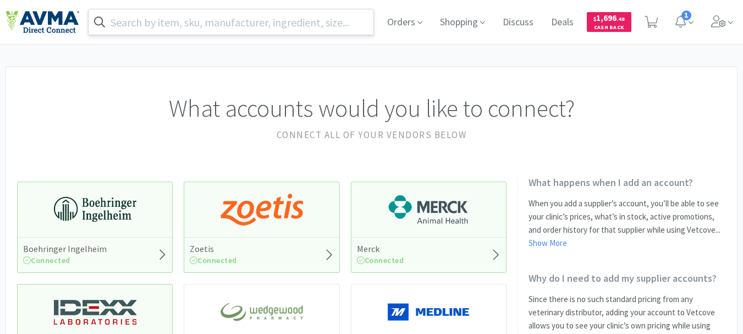
click at [287, 23] on input "text" at bounding box center [231, 21] width 285 height 25
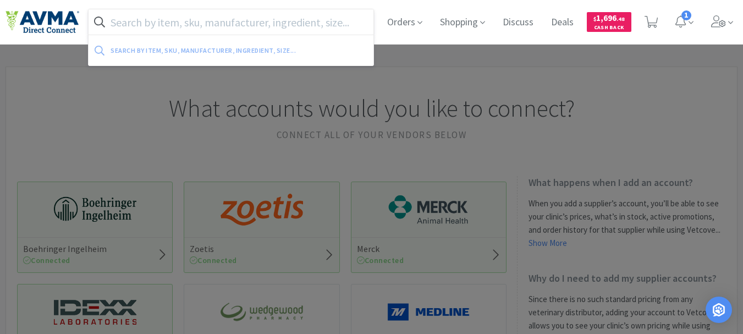
paste input "111937"
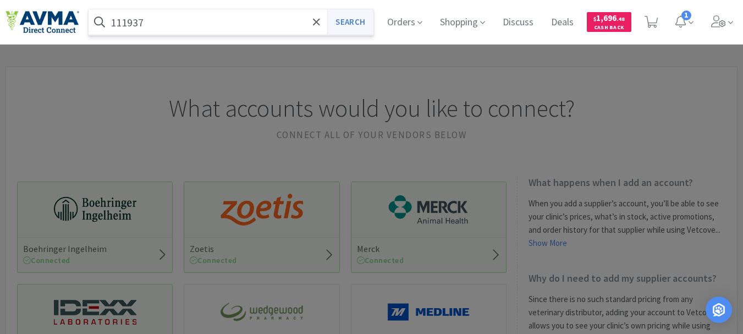
type input "111937"
click at [360, 18] on button "Search" at bounding box center [350, 21] width 46 height 25
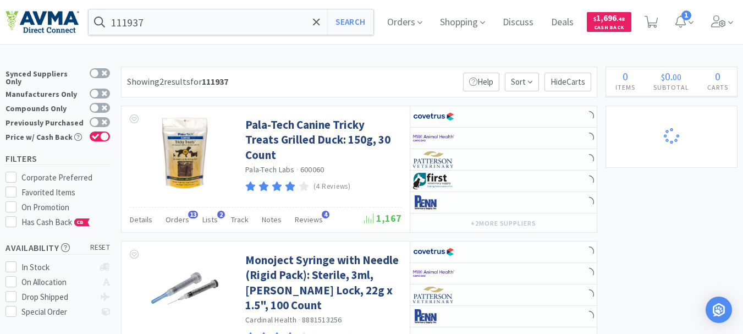
select select "5"
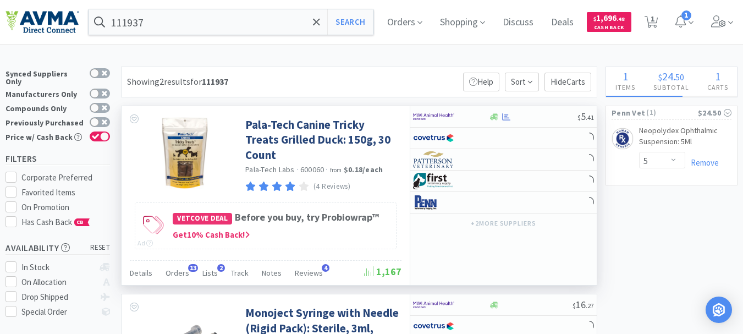
select select "3"
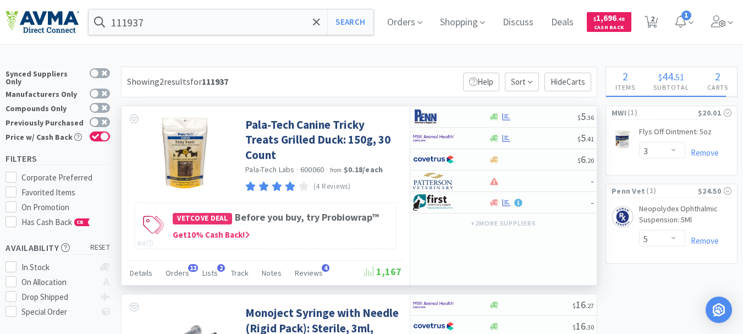
select select "5"
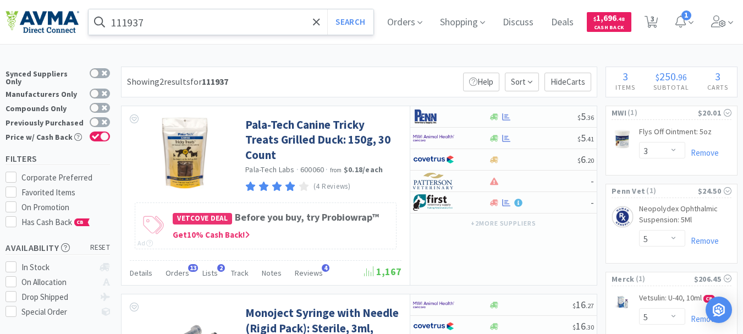
click at [245, 25] on input "111937" at bounding box center [231, 21] width 285 height 25
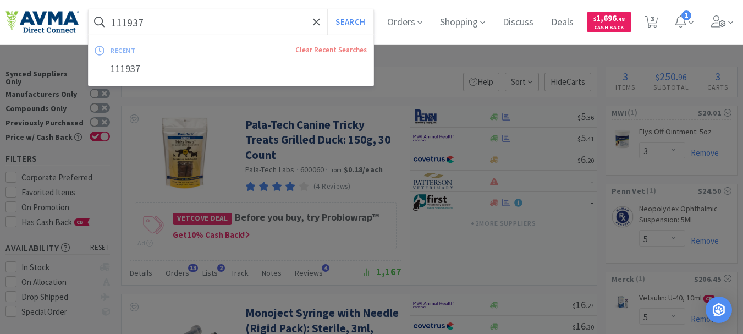
paste input "021445"
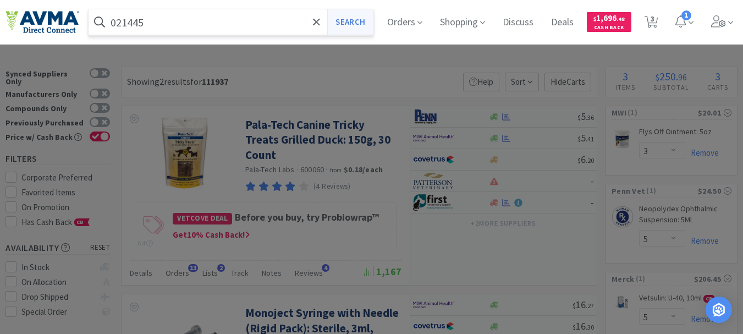
click at [368, 26] on button "Search" at bounding box center [350, 21] width 46 height 25
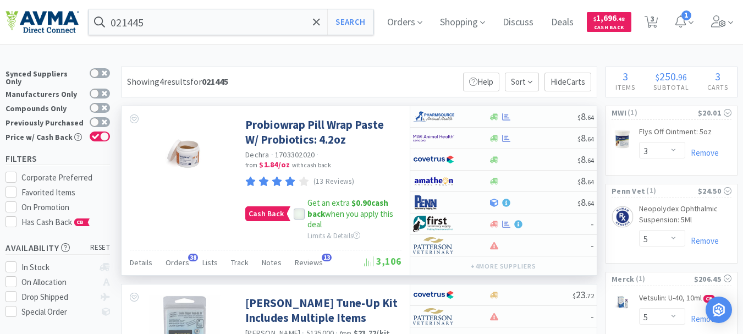
click at [297, 213] on icon at bounding box center [299, 214] width 8 height 8
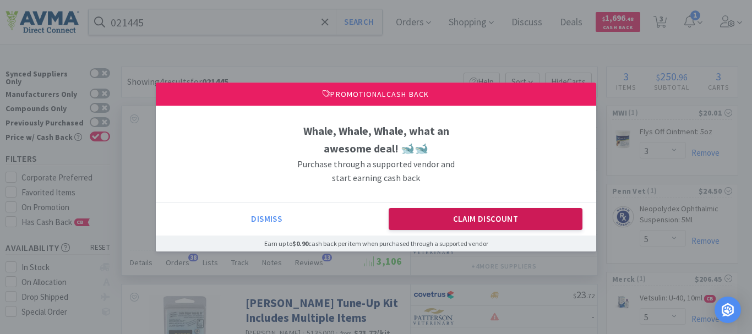
click at [435, 211] on button "Claim Discount" at bounding box center [485, 219] width 194 height 22
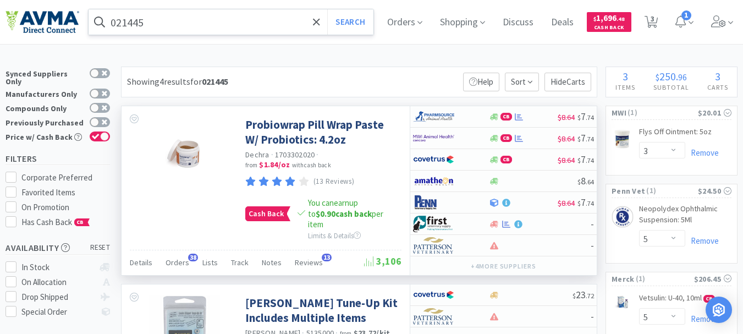
click at [209, 25] on input "021445" at bounding box center [231, 21] width 285 height 25
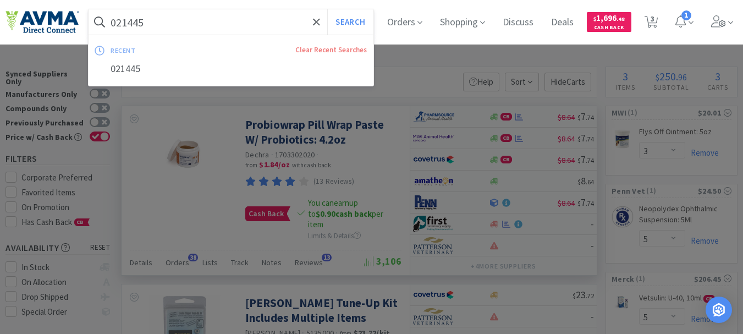
paste input "09942"
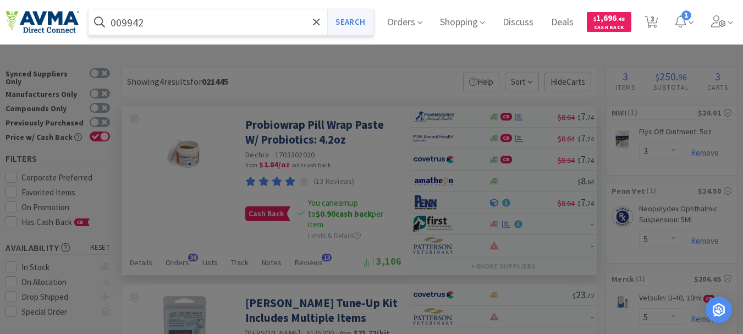
click at [352, 22] on button "Search" at bounding box center [350, 21] width 46 height 25
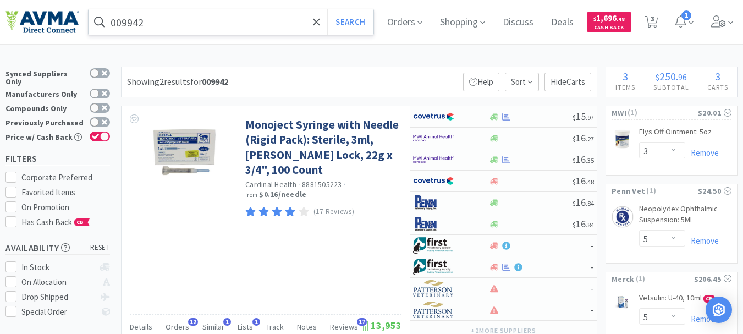
click at [168, 22] on input "009942" at bounding box center [231, 21] width 285 height 25
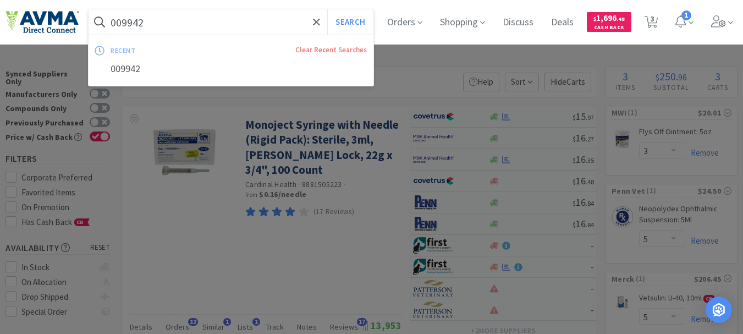
paste input "0901"
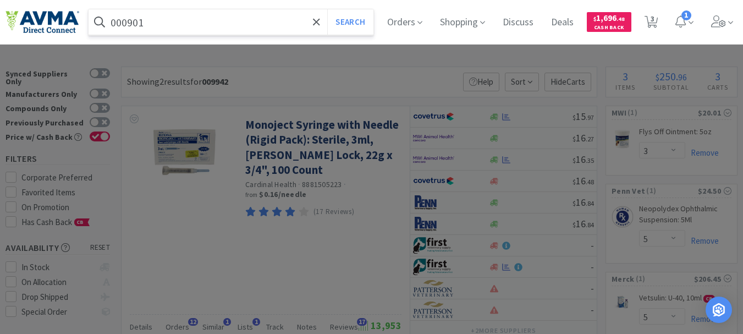
click at [327, 9] on button "Search" at bounding box center [350, 21] width 46 height 25
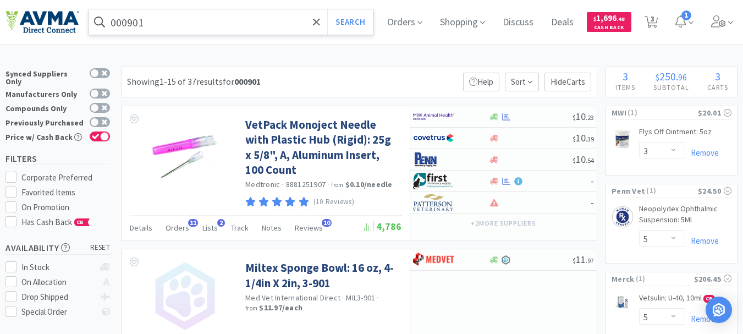
click at [195, 21] on input "000901" at bounding box center [231, 21] width 285 height 25
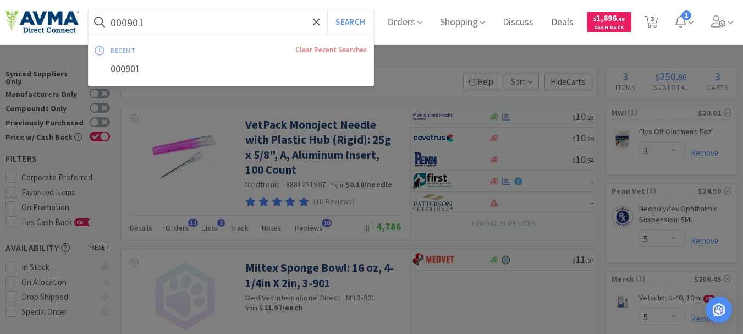
paste input "58596"
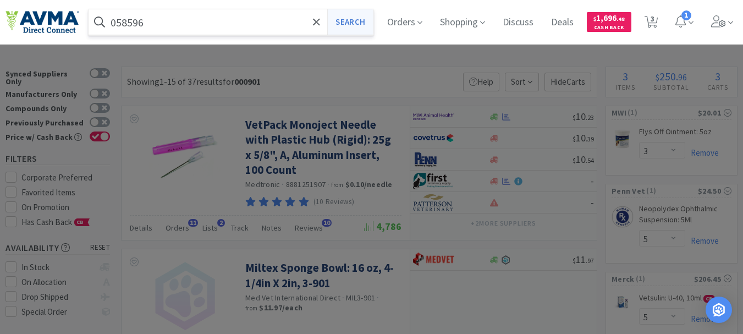
click at [343, 20] on button "Search" at bounding box center [350, 21] width 46 height 25
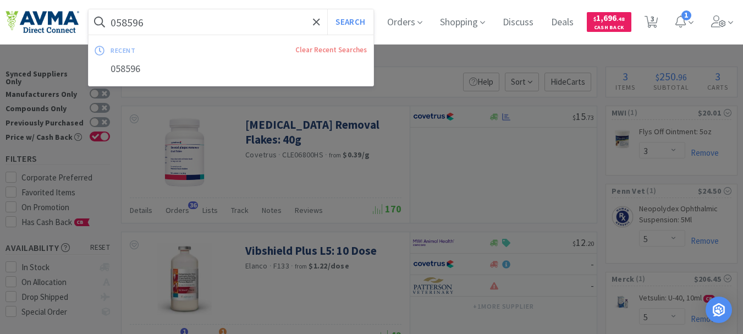
click at [207, 25] on input "058596" at bounding box center [231, 21] width 285 height 25
paste input "Purina St/Ox"
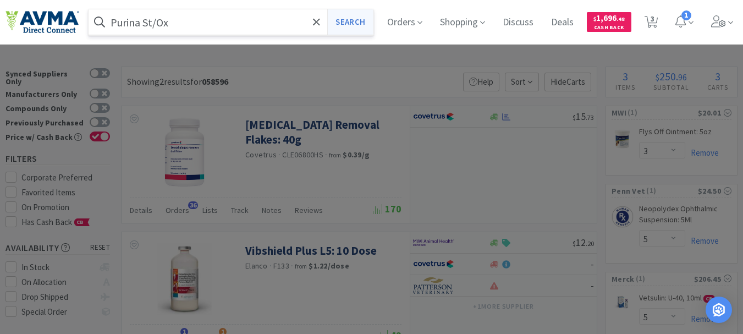
type input "Purina St/Ox"
click at [361, 19] on button "Search" at bounding box center [350, 21] width 46 height 25
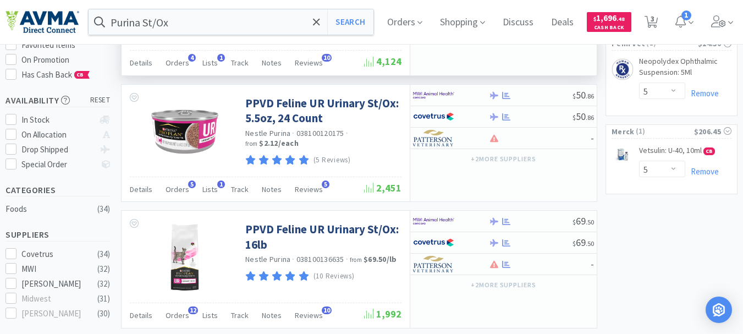
scroll to position [165, 0]
